Goal: Check status: Check status

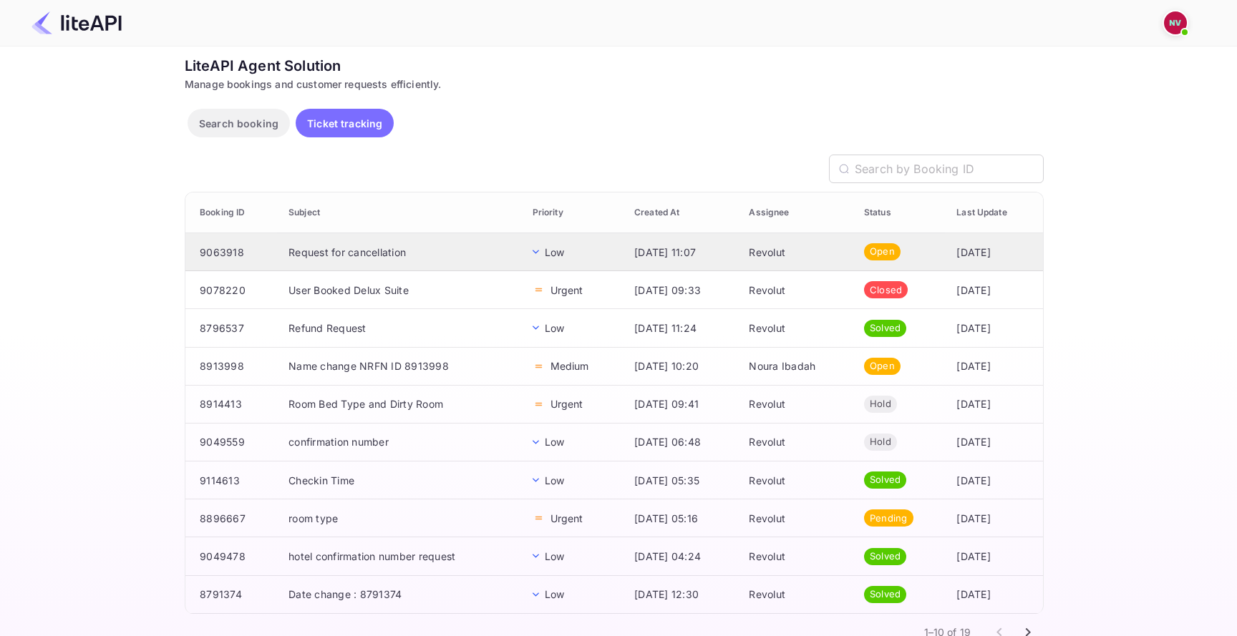
click at [243, 253] on td "9063918" at bounding box center [231, 252] width 92 height 38
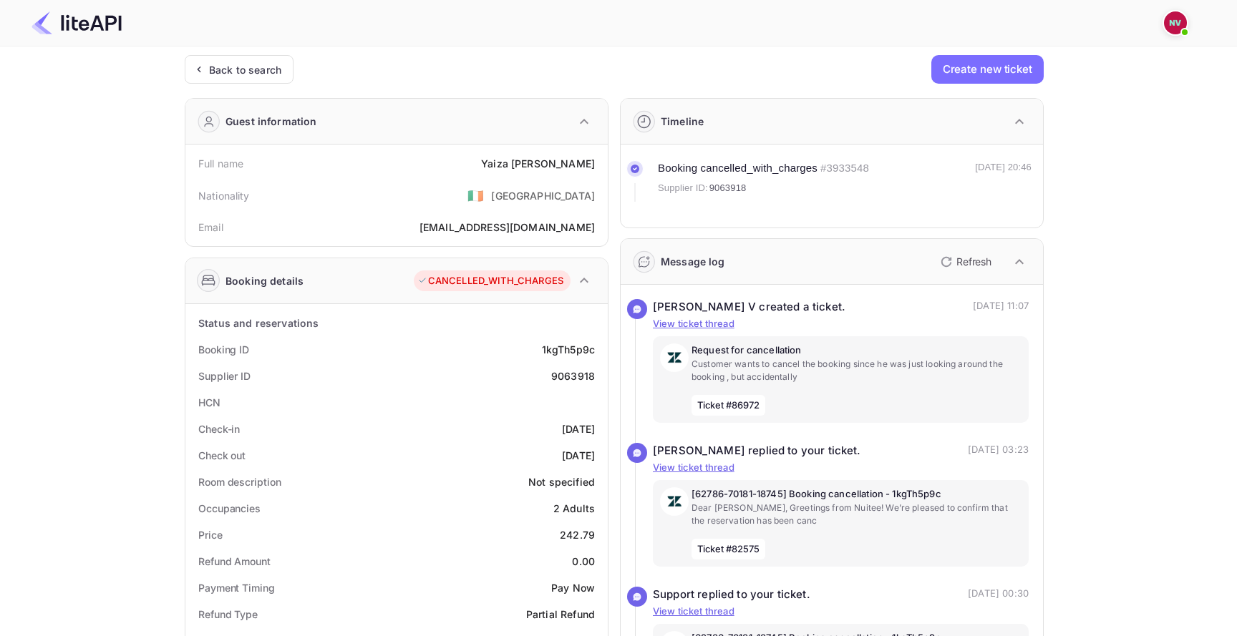
click at [562, 349] on div "1kgTh5p9c" at bounding box center [568, 349] width 53 height 15
copy div "1kgTh5p9c"
click at [272, 62] on div "Back to search" at bounding box center [245, 69] width 72 height 15
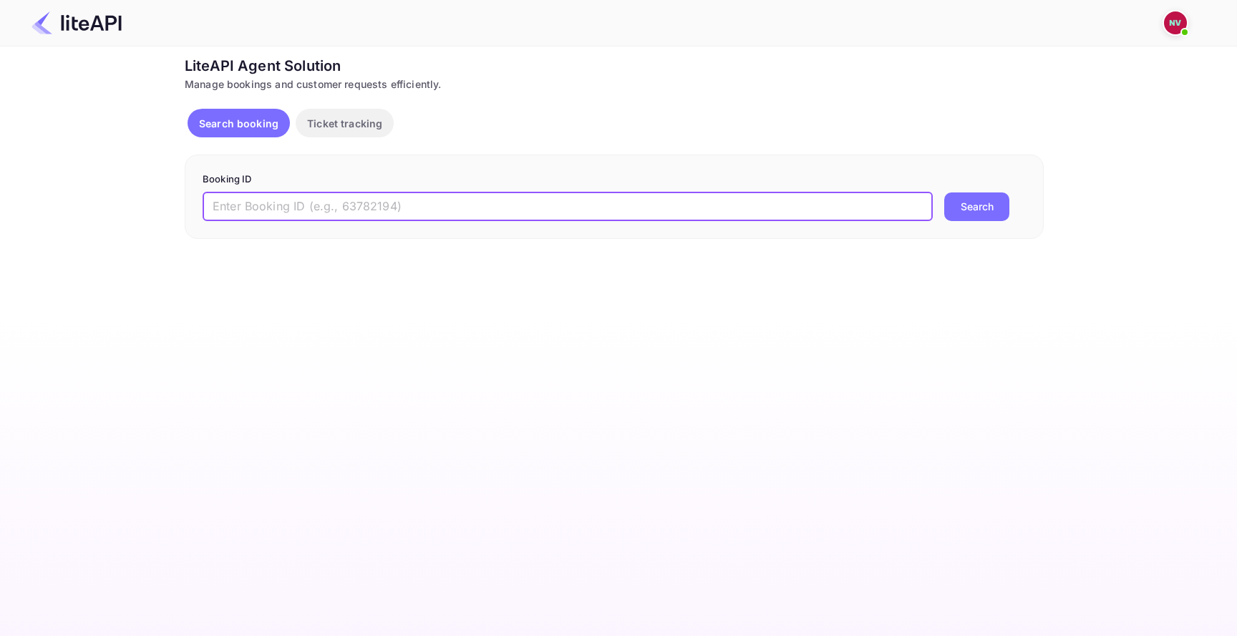
click at [364, 210] on input "text" at bounding box center [568, 207] width 730 height 29
paste input "1kgTh5p9c"
type input "1kgTh5p9c"
click at [994, 207] on button "Search" at bounding box center [976, 207] width 65 height 29
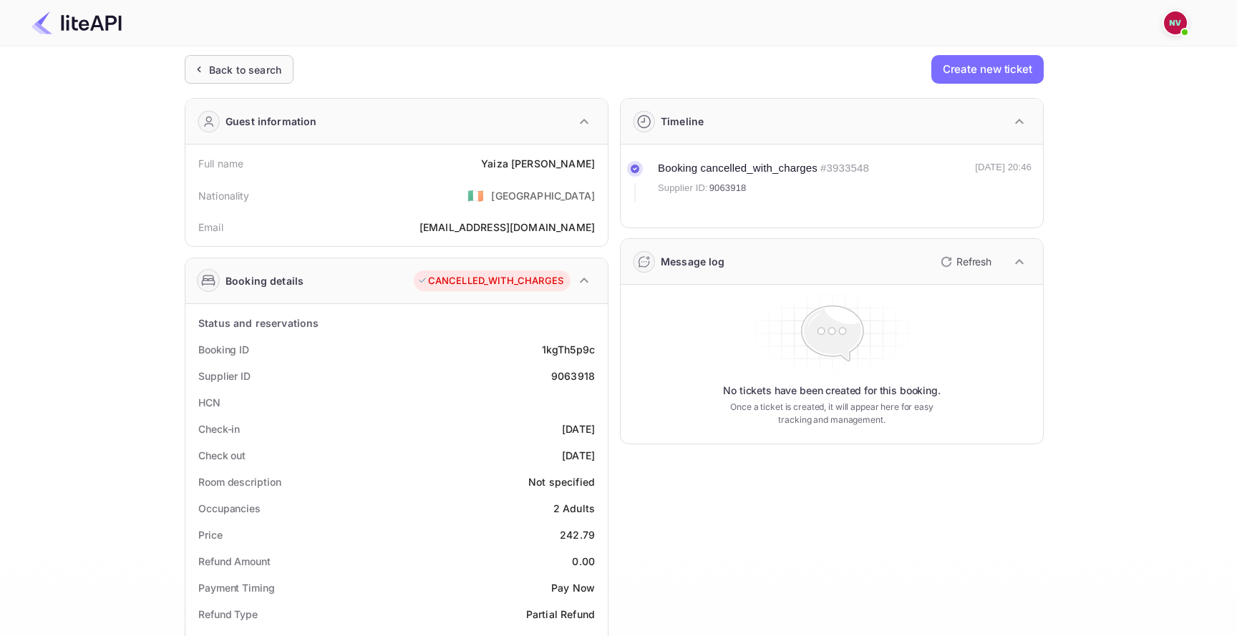
click at [266, 72] on div "Back to search" at bounding box center [245, 69] width 72 height 15
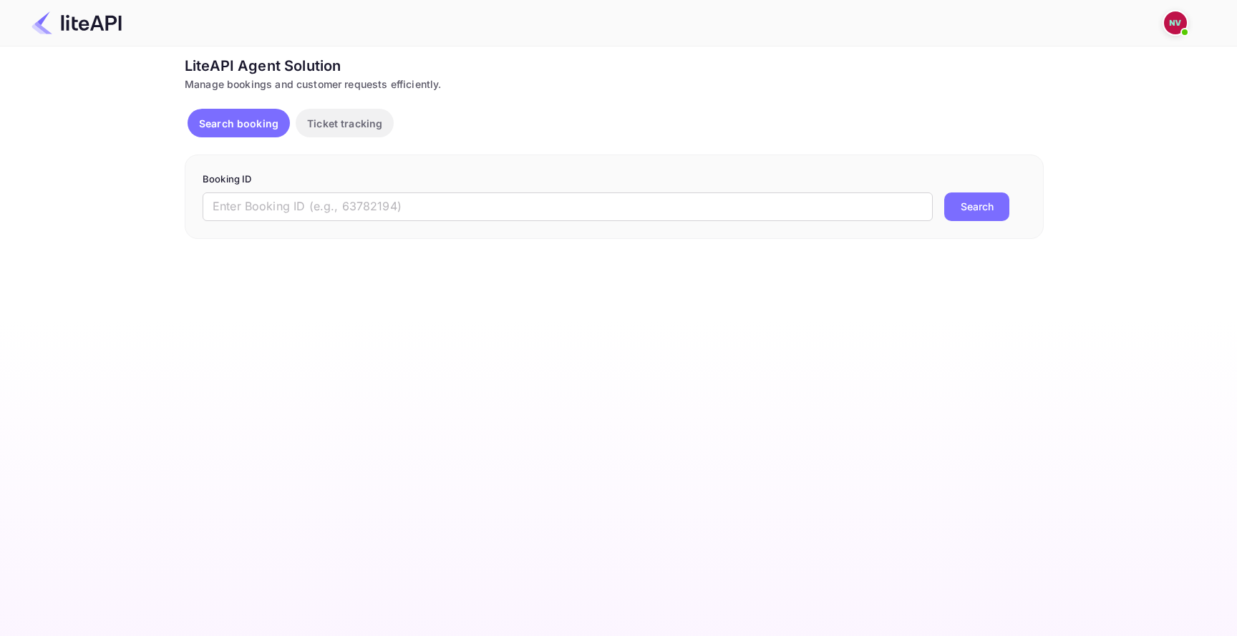
click at [357, 185] on p "Booking ID" at bounding box center [614, 180] width 823 height 14
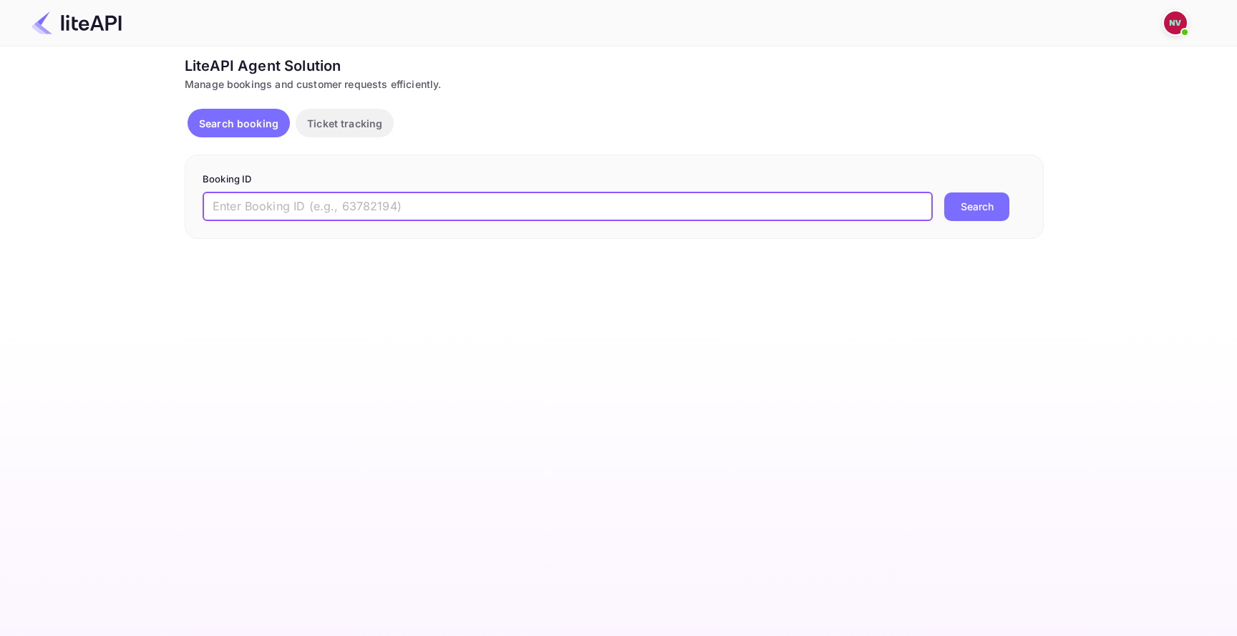
click at [359, 213] on input "text" at bounding box center [568, 207] width 730 height 29
paste input "1kgTh5p9c"
type input "1kgTh5p9c"
click at [971, 213] on button "Search" at bounding box center [976, 207] width 65 height 29
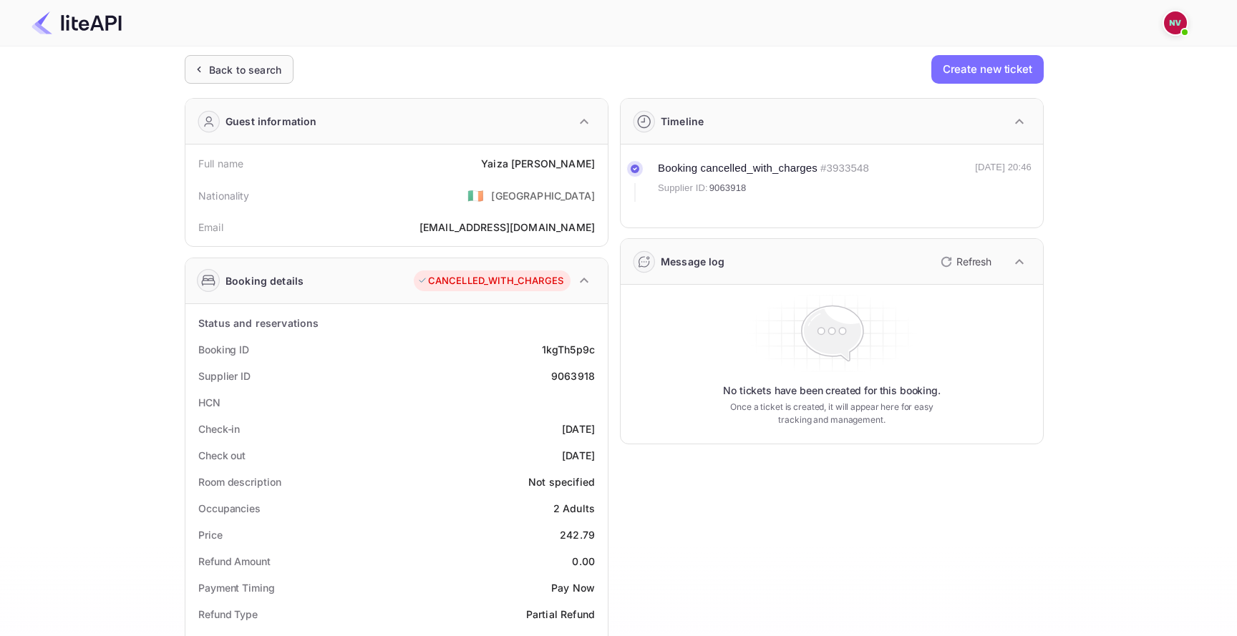
click at [263, 79] on div "Back to search" at bounding box center [239, 69] width 109 height 29
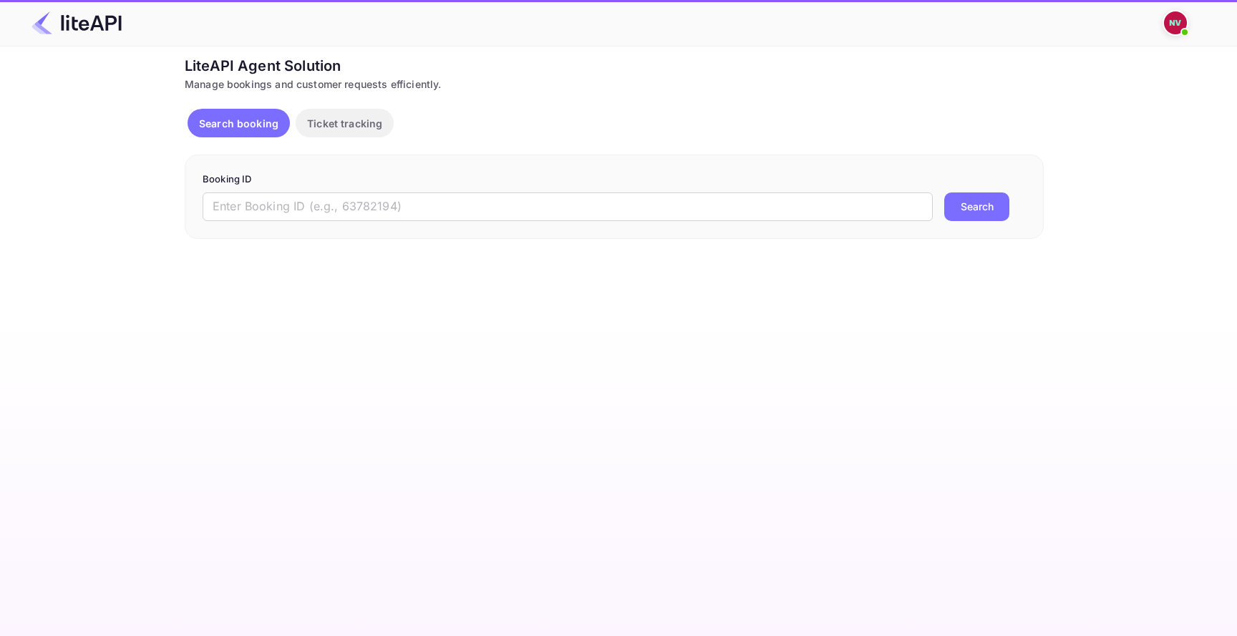
click at [329, 114] on button "Ticket tracking" at bounding box center [345, 123] width 98 height 29
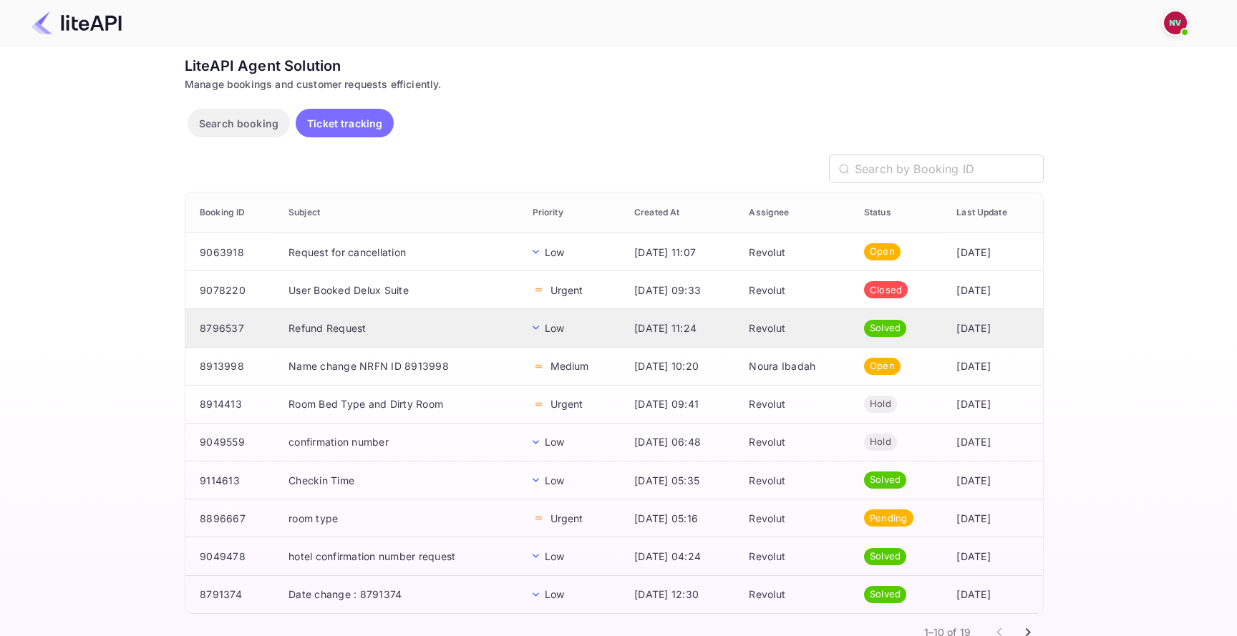
click at [263, 334] on td "8796537" at bounding box center [231, 328] width 92 height 38
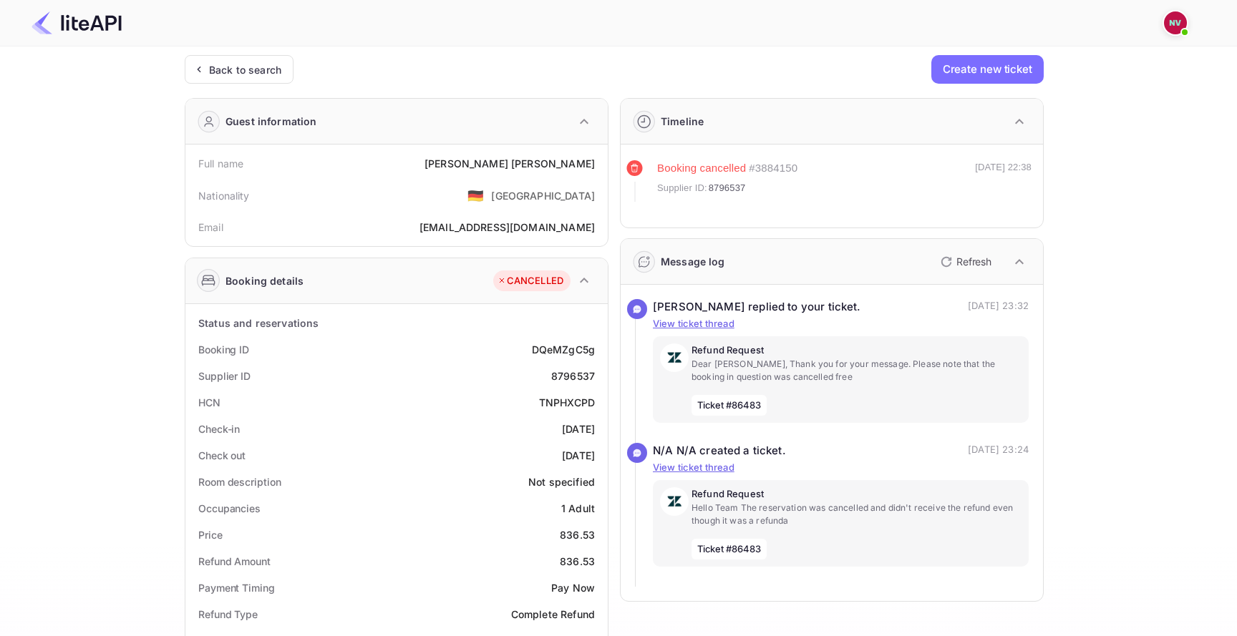
click at [551, 346] on div "DQeMZgC5g" at bounding box center [563, 349] width 63 height 15
copy div "DQeMZgC5g"
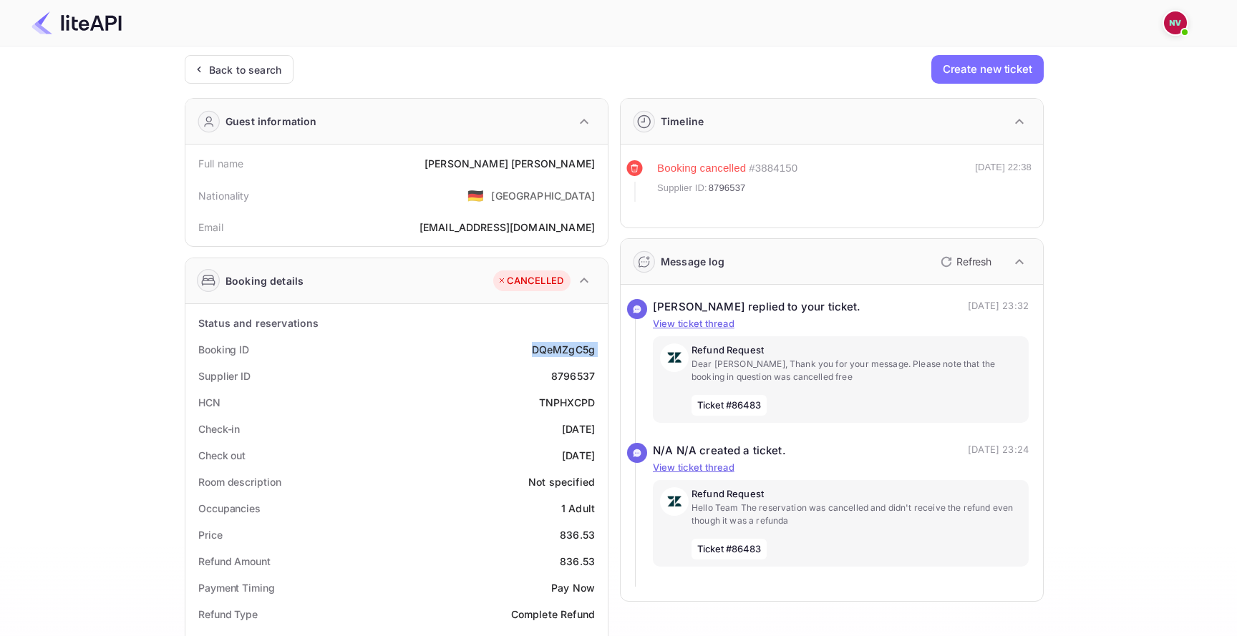
click at [271, 98] on div "Guest information Full name Peter Müller Nationality 🇩🇪 Germany Email info@hots…" at bounding box center [397, 172] width 424 height 149
click at [273, 71] on div "Back to search" at bounding box center [245, 69] width 72 height 15
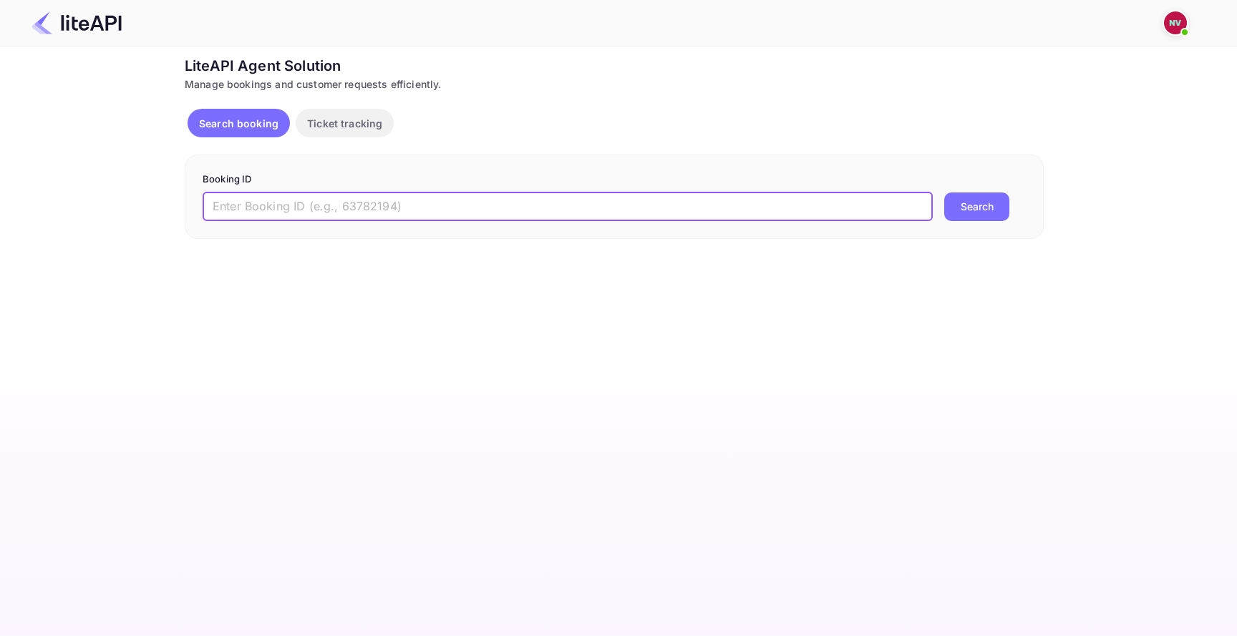
click at [364, 208] on input "text" at bounding box center [568, 207] width 730 height 29
paste input "DQeMZgC5g"
type input "DQeMZgC5g"
click at [989, 212] on button "Search" at bounding box center [976, 207] width 65 height 29
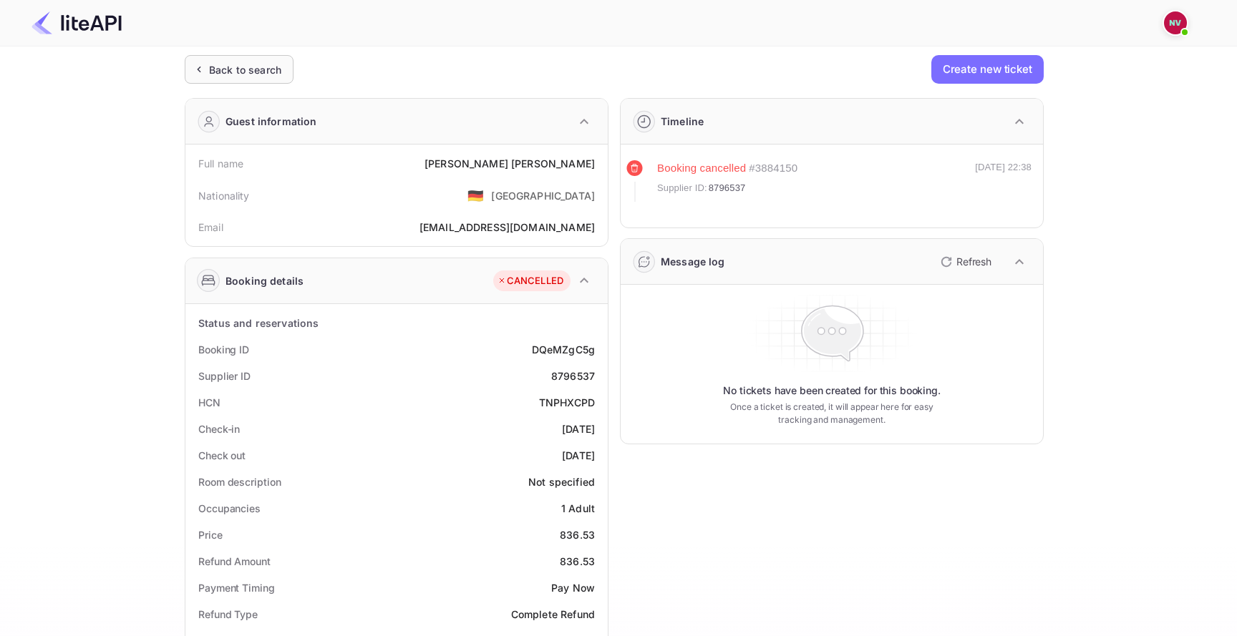
click at [262, 64] on div "Back to search" at bounding box center [245, 69] width 72 height 15
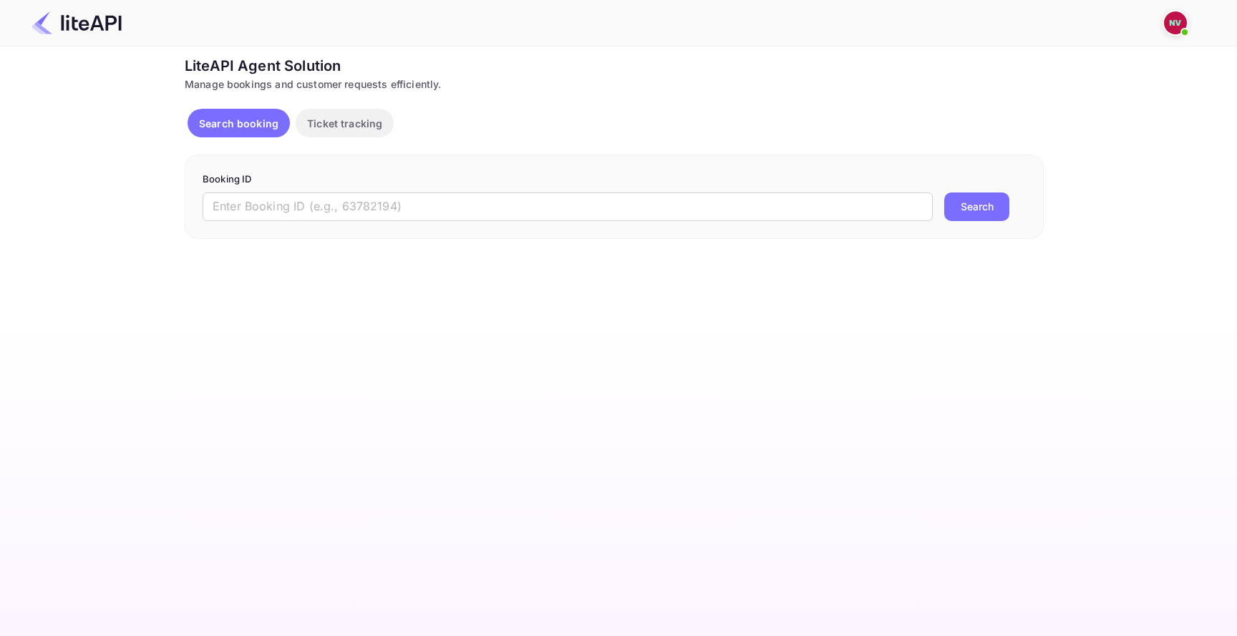
click at [1164, 21] on img at bounding box center [1175, 22] width 23 height 23
click at [1134, 107] on div "Logout" at bounding box center [1106, 113] width 165 height 34
